Goal: Use online tool/utility: Use online tool/utility

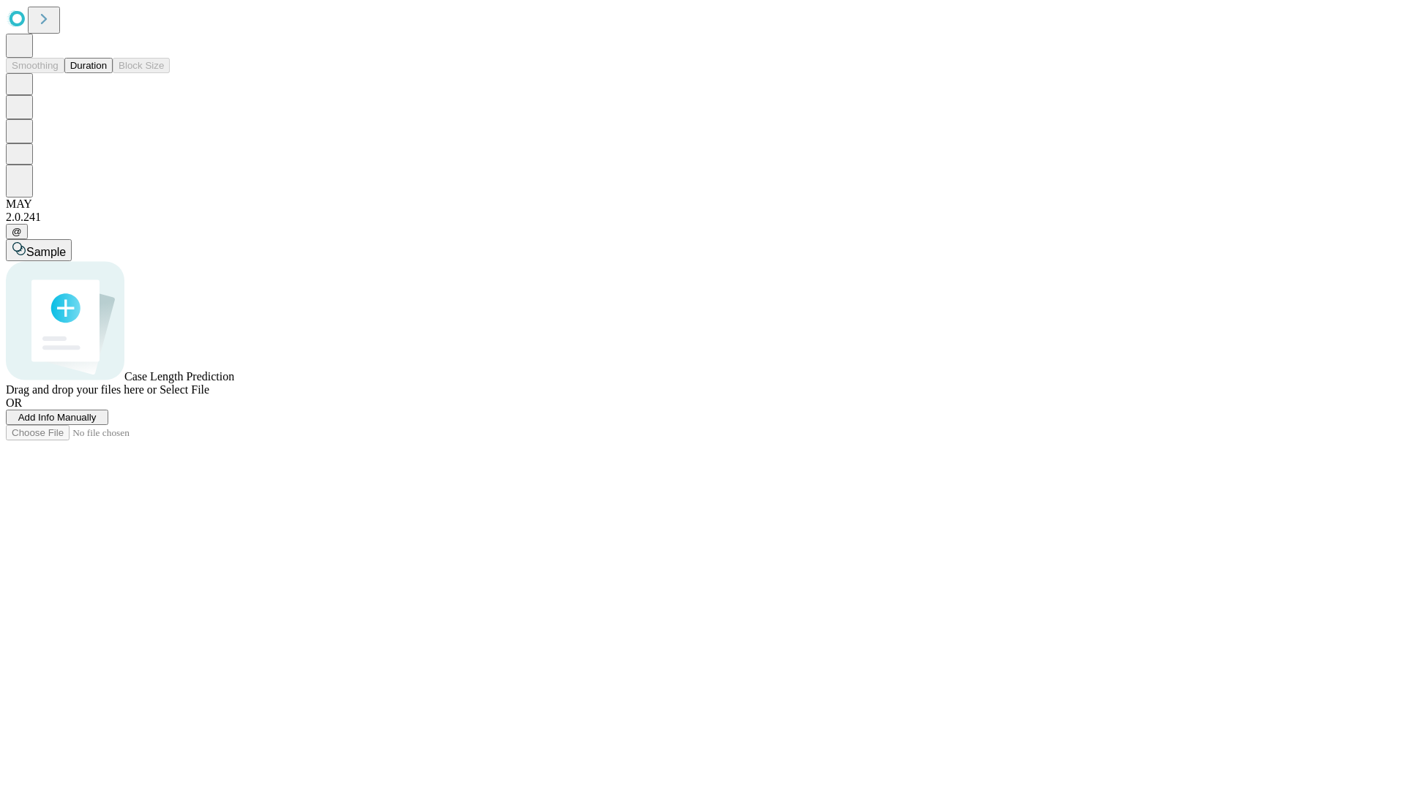
click at [209, 396] on span "Select File" at bounding box center [184, 389] width 50 height 12
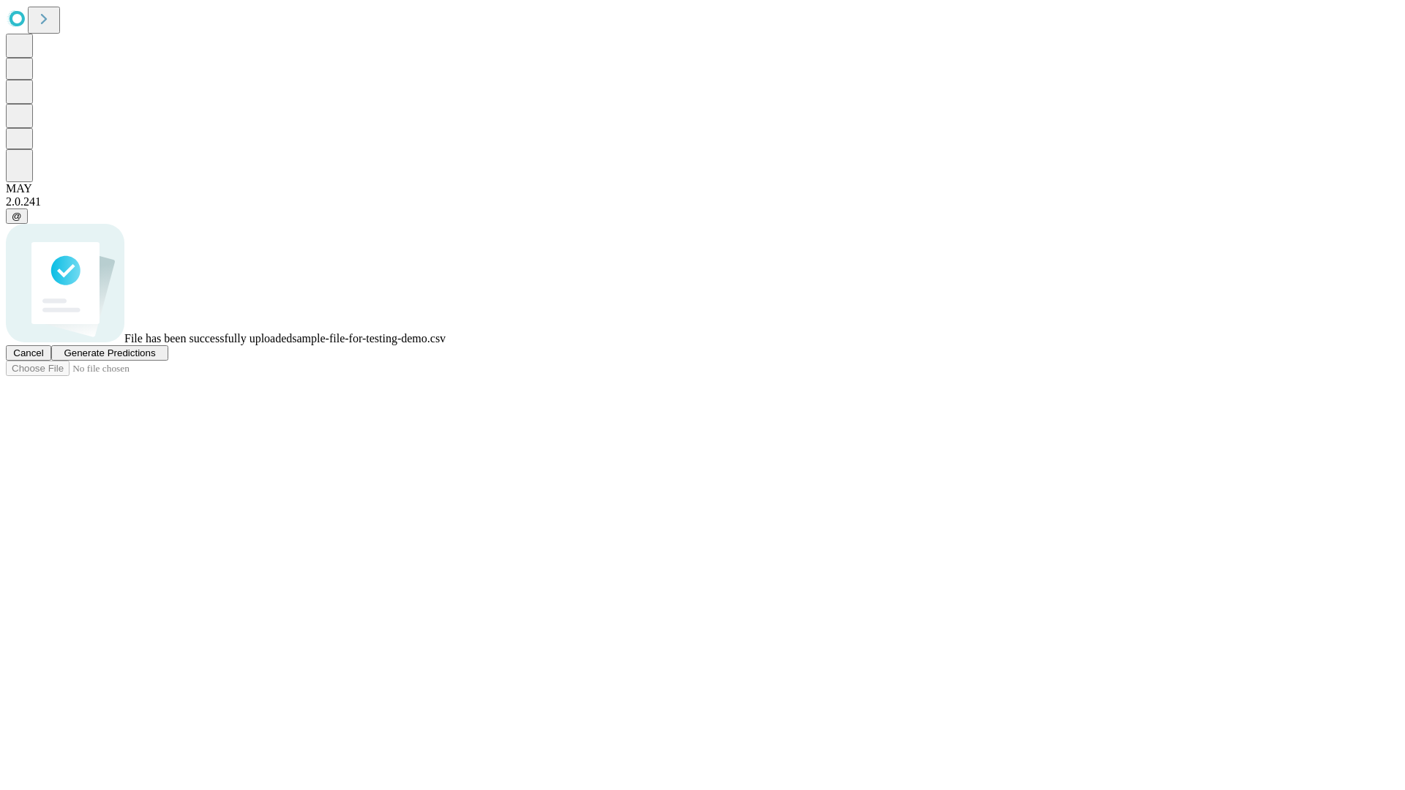
click at [155, 358] on span "Generate Predictions" at bounding box center [109, 353] width 91 height 11
